Goal: Find specific page/section: Find specific page/section

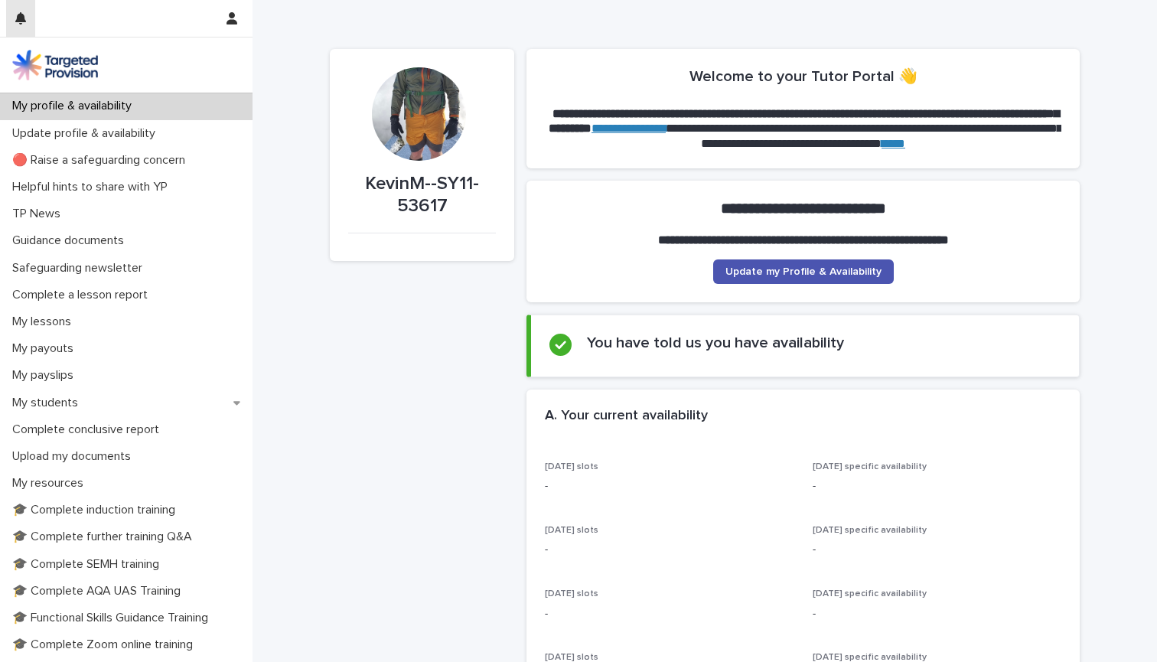
click at [21, 14] on icon "button" at bounding box center [20, 18] width 11 height 12
